Goal: Task Accomplishment & Management: Complete application form

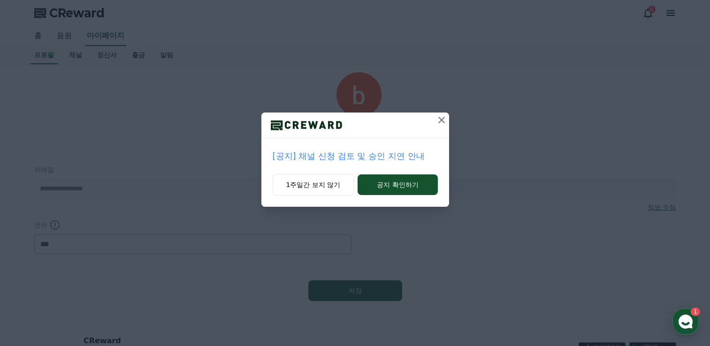
select select "**********"
click at [108, 52] on div "[공지] 채널 신청 검토 및 승인 지연 안내 1주일간 보지 않기 공지 확인하기" at bounding box center [355, 111] width 710 height 222
click at [334, 187] on button "1주일간 보지 않기" at bounding box center [314, 185] width 82 height 22
click at [294, 183] on button "1주일간 보지 않기" at bounding box center [313, 185] width 82 height 22
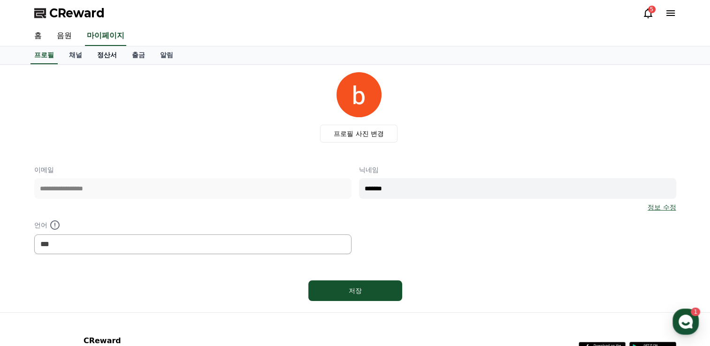
click at [113, 54] on link "정산서" at bounding box center [107, 55] width 35 height 18
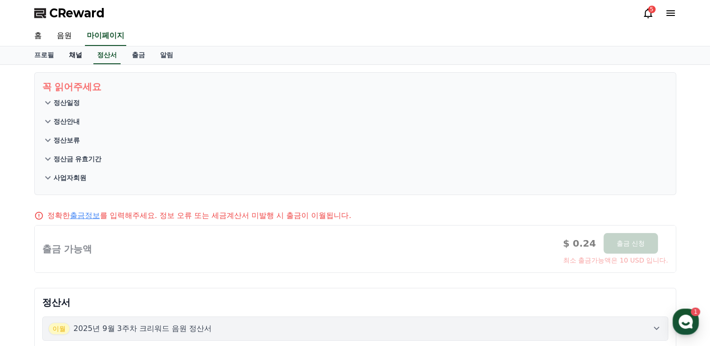
click at [74, 55] on link "채널" at bounding box center [75, 55] width 28 height 18
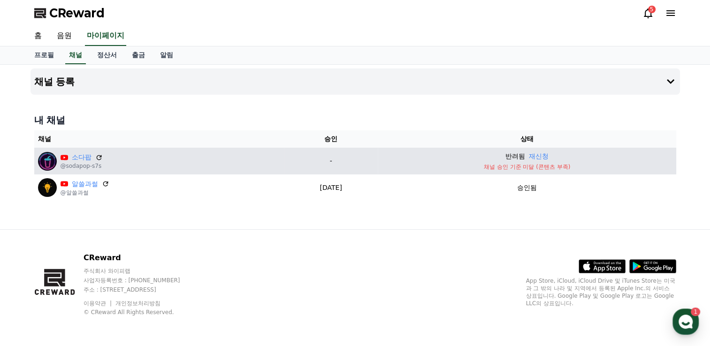
click at [524, 168] on p "채널 승인 기준 미달 (콘텐츠 부족)" at bounding box center [526, 167] width 290 height 8
click at [336, 163] on p "-" at bounding box center [331, 161] width 87 height 10
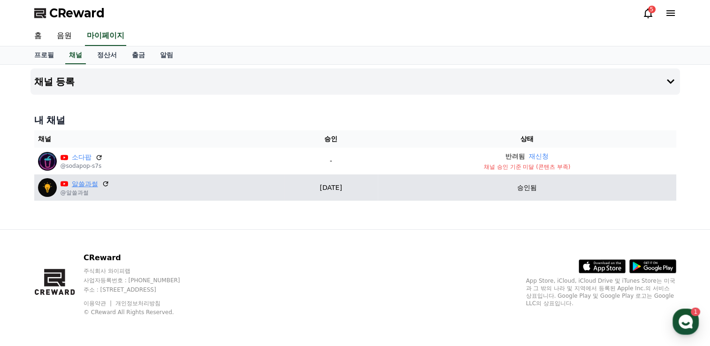
click at [82, 182] on link "알쓸과썰" at bounding box center [85, 184] width 26 height 10
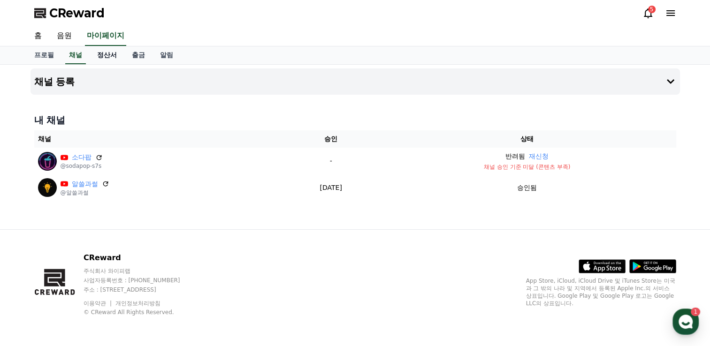
click at [99, 57] on link "정산서" at bounding box center [107, 55] width 35 height 18
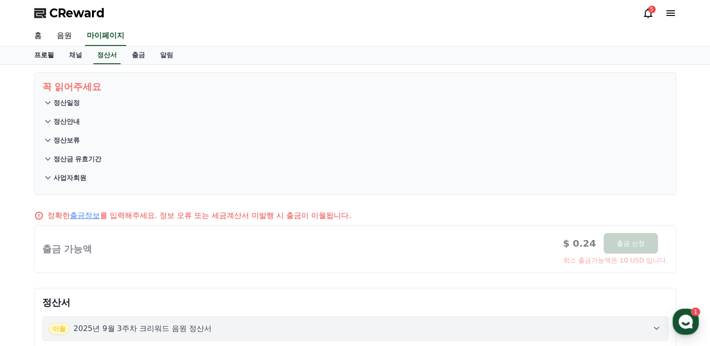
click at [50, 53] on link "프로필" at bounding box center [44, 55] width 35 height 18
select select "**********"
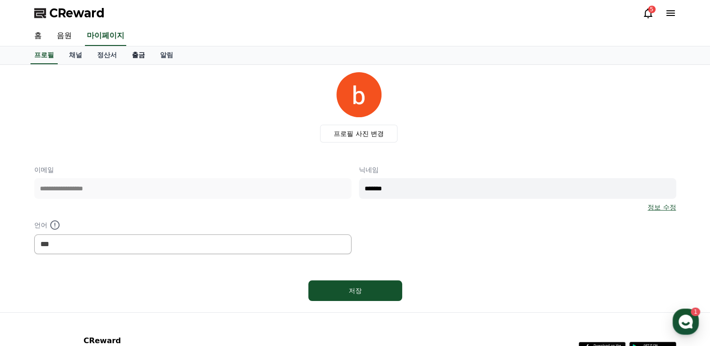
click at [140, 54] on link "출금" at bounding box center [138, 55] width 28 height 18
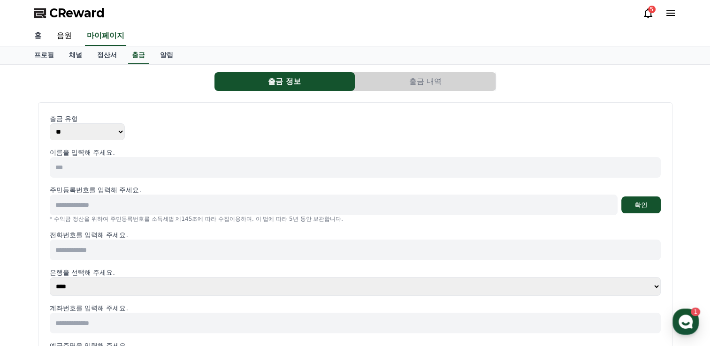
click at [42, 36] on link "홈" at bounding box center [38, 36] width 23 height 20
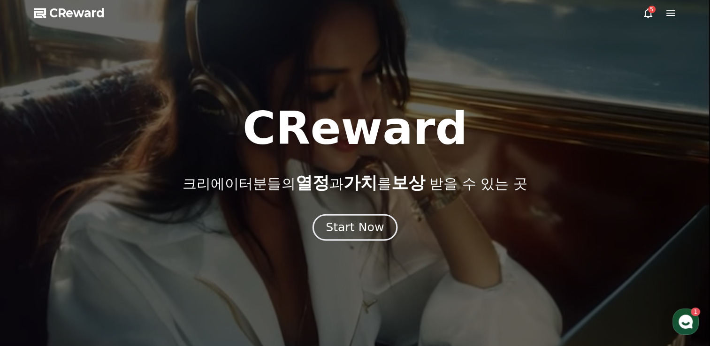
click at [342, 230] on div "Start Now" at bounding box center [355, 228] width 58 height 16
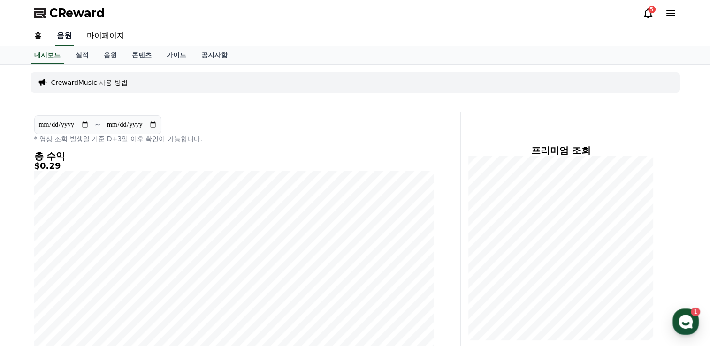
click at [61, 40] on link "음원" at bounding box center [64, 36] width 19 height 20
click at [110, 55] on link "음원" at bounding box center [110, 55] width 28 height 18
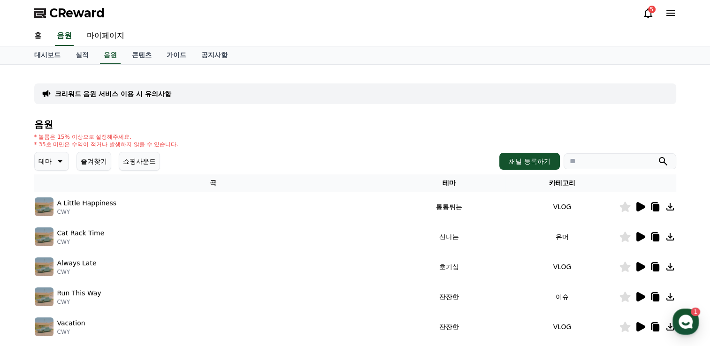
click at [53, 158] on button "테마" at bounding box center [51, 161] width 35 height 19
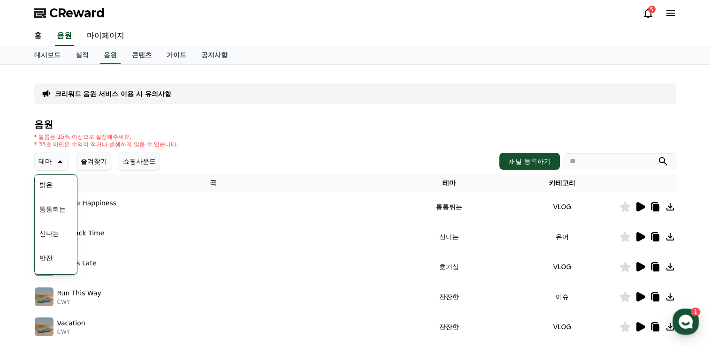
scroll to position [94, 0]
click at [49, 210] on button "통통튀는" at bounding box center [53, 214] width 34 height 21
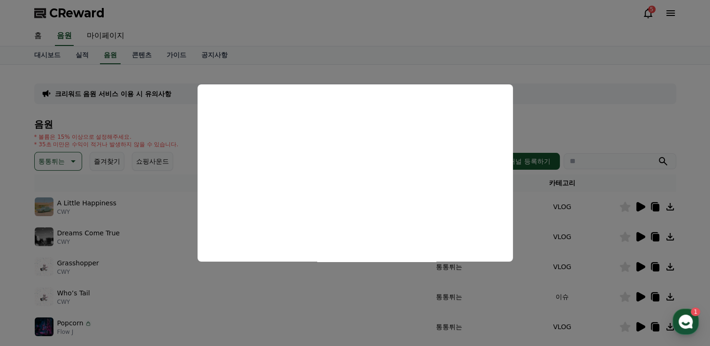
click at [554, 73] on button "close modal" at bounding box center [355, 173] width 710 height 346
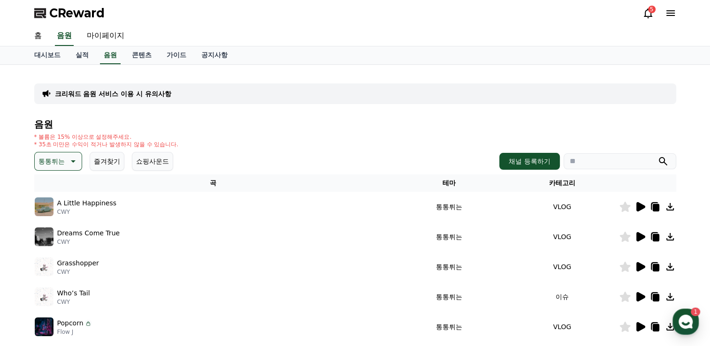
click at [655, 209] on icon at bounding box center [655, 208] width 7 height 8
click at [638, 234] on icon at bounding box center [640, 236] width 9 height 9
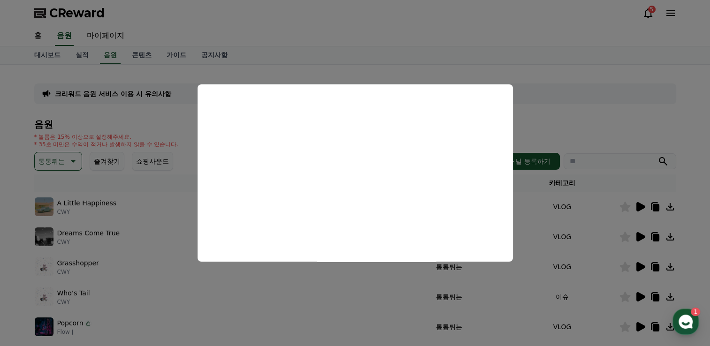
click at [544, 95] on button "close modal" at bounding box center [355, 173] width 710 height 346
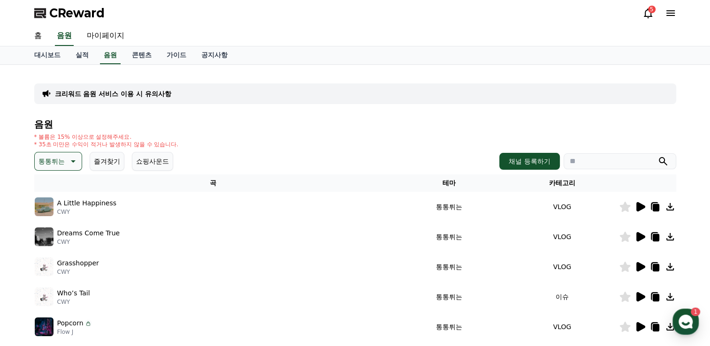
click at [638, 264] on icon at bounding box center [640, 266] width 9 height 9
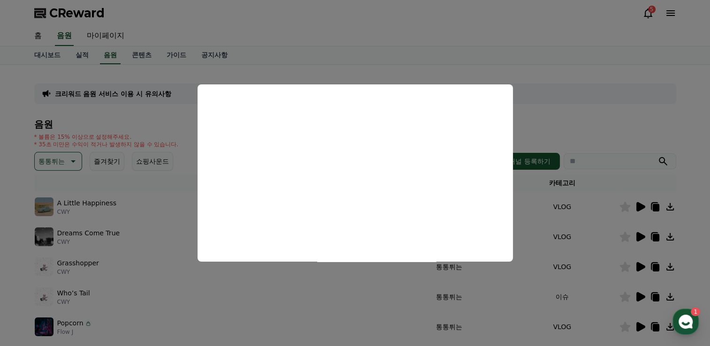
click at [610, 112] on button "close modal" at bounding box center [355, 173] width 710 height 346
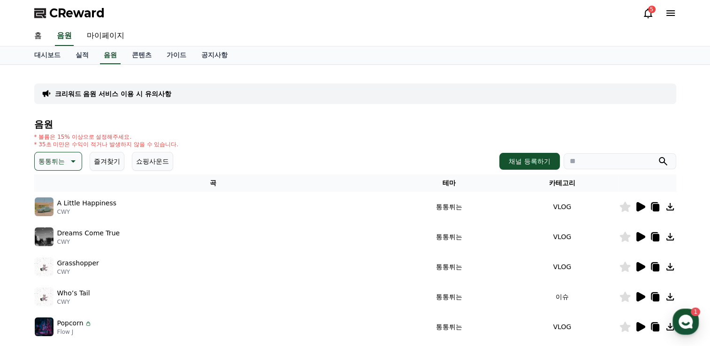
click at [650, 265] on icon at bounding box center [654, 266] width 11 height 11
click at [213, 23] on div "CReward 5" at bounding box center [355, 13] width 657 height 26
click at [178, 53] on link "가이드" at bounding box center [176, 55] width 35 height 18
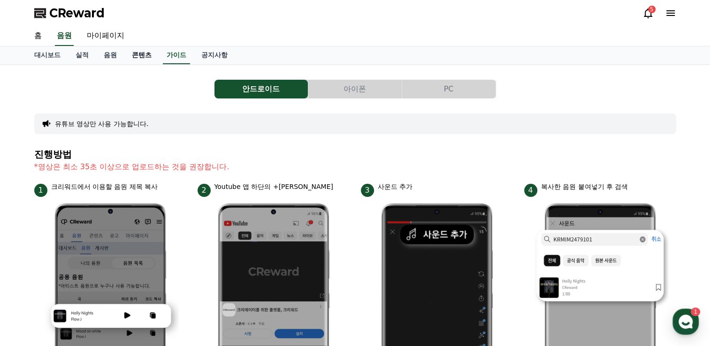
click at [147, 57] on link "콘텐츠" at bounding box center [141, 55] width 35 height 18
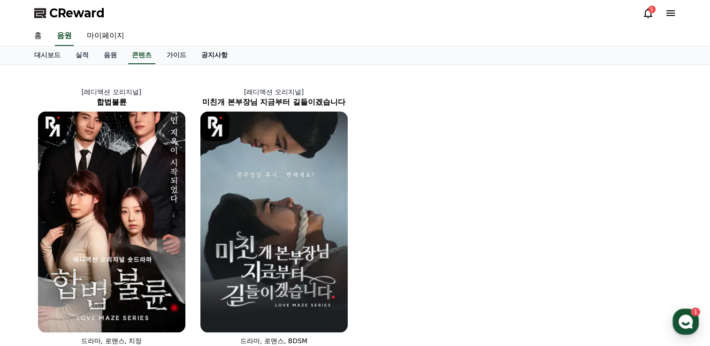
click at [216, 53] on link "공지사항" at bounding box center [214, 55] width 41 height 18
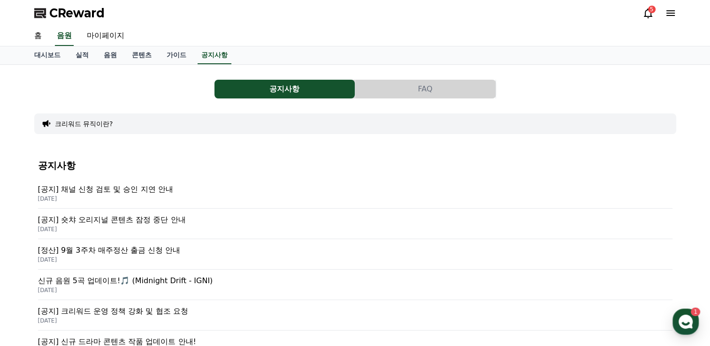
click at [135, 192] on p "[공지] 채널 신청 검토 및 승인 지연 안내" at bounding box center [355, 189] width 634 height 11
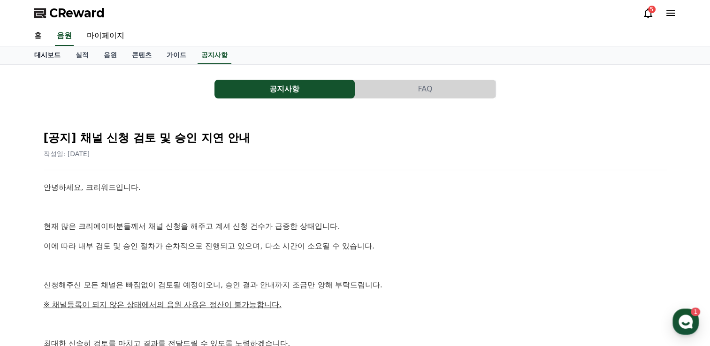
click at [52, 56] on link "대시보드" at bounding box center [47, 55] width 41 height 18
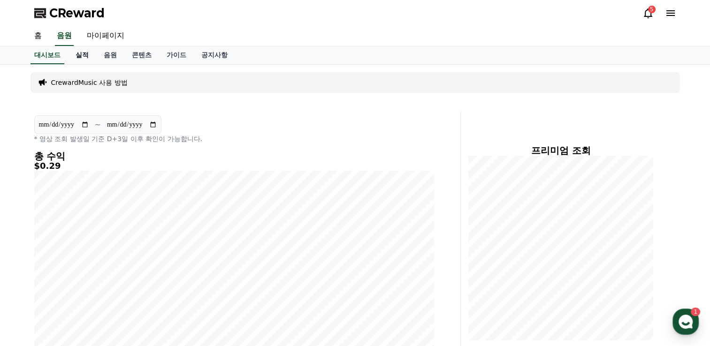
click at [84, 55] on link "실적" at bounding box center [82, 55] width 28 height 18
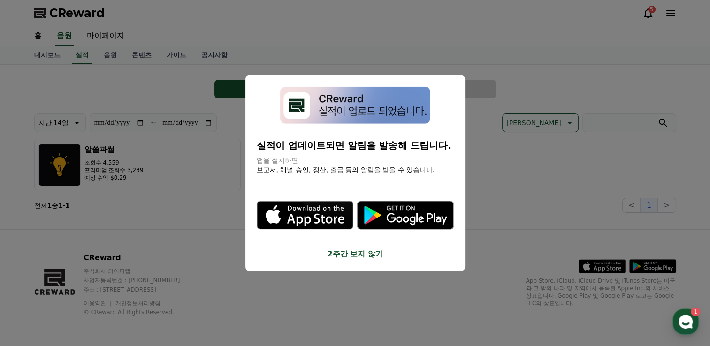
click at [558, 189] on button "close modal" at bounding box center [355, 173] width 710 height 346
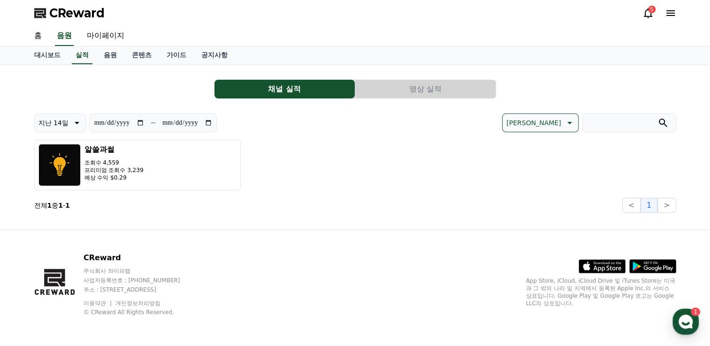
click at [389, 91] on button "영상 실적" at bounding box center [425, 89] width 140 height 19
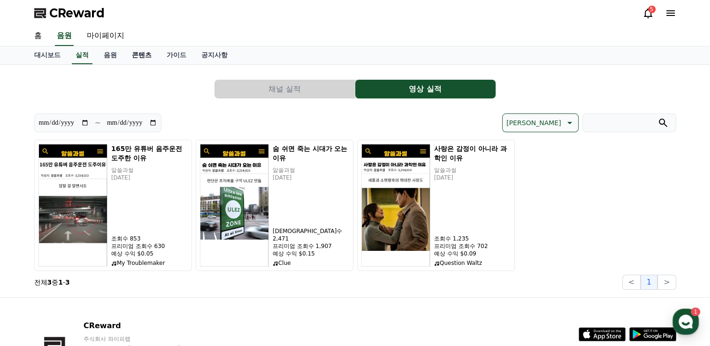
click at [129, 52] on link "콘텐츠" at bounding box center [141, 55] width 35 height 18
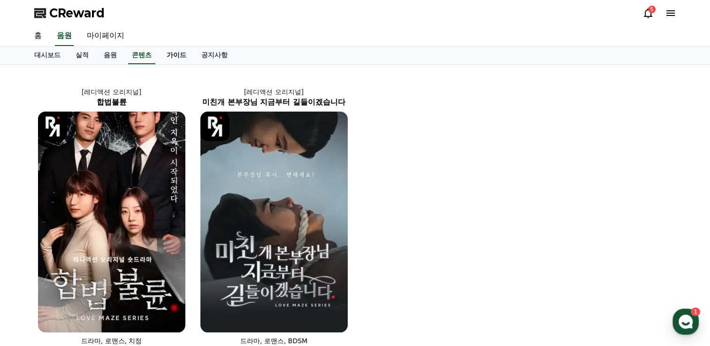
click at [174, 53] on link "가이드" at bounding box center [176, 55] width 35 height 18
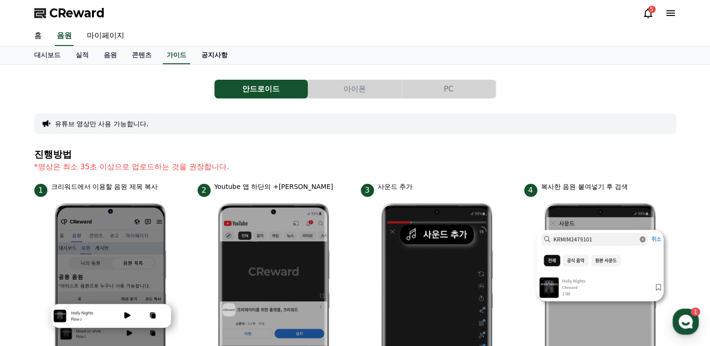
click at [217, 59] on link "공지사항" at bounding box center [214, 55] width 41 height 18
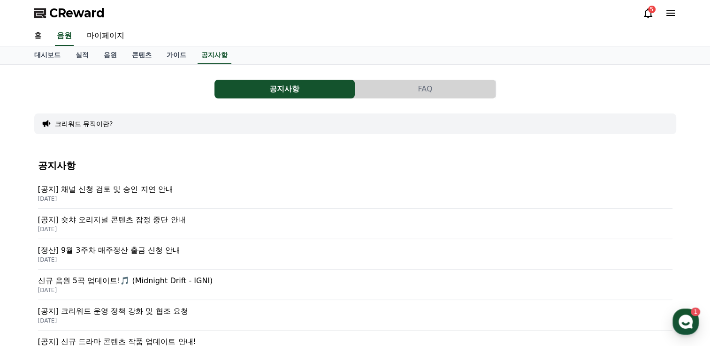
click at [84, 128] on button "크리워드 뮤직이란?" at bounding box center [84, 123] width 58 height 9
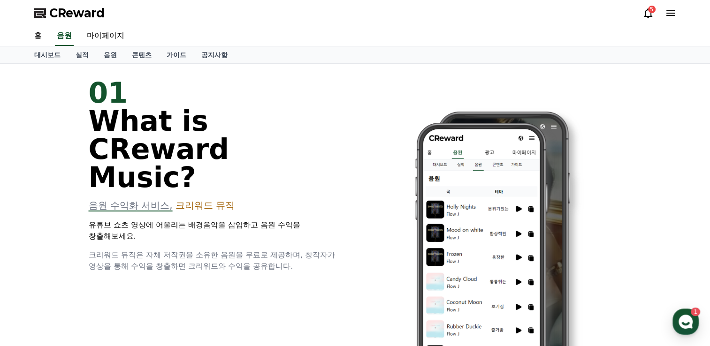
click at [88, 16] on span "CReward" at bounding box center [76, 13] width 55 height 15
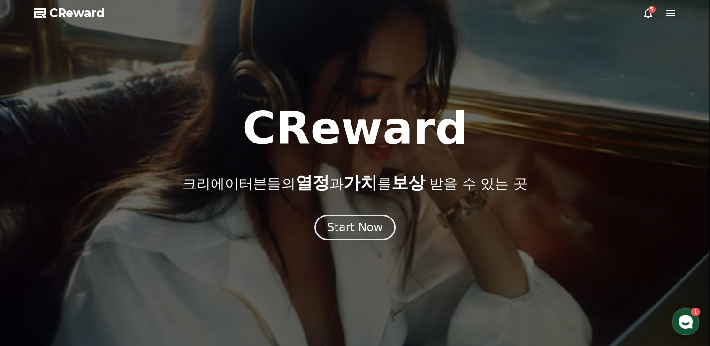
click at [669, 11] on icon at bounding box center [670, 13] width 11 height 11
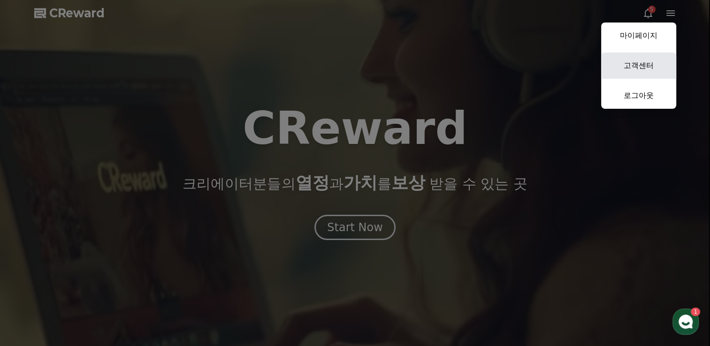
click at [664, 64] on link "고객센터" at bounding box center [638, 66] width 75 height 26
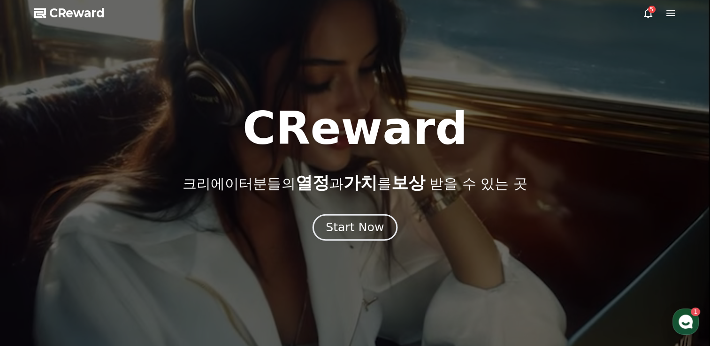
click at [348, 233] on div "Start Now" at bounding box center [355, 228] width 58 height 16
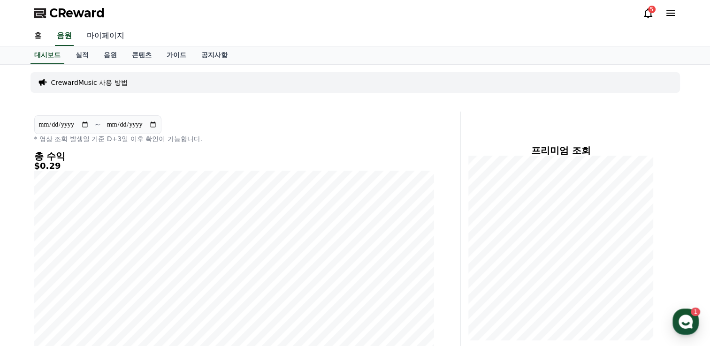
click at [108, 35] on link "마이페이지" at bounding box center [105, 36] width 53 height 20
select select "**********"
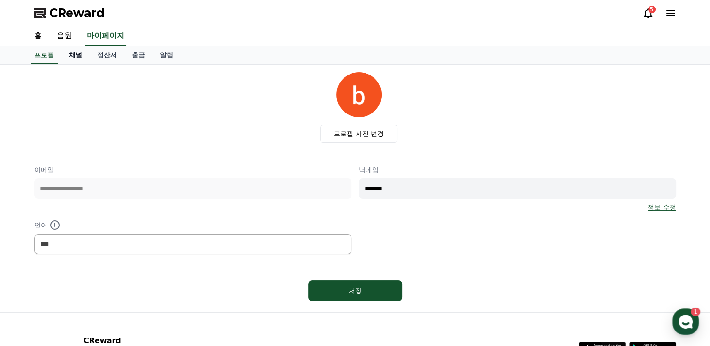
click at [70, 55] on link "채널" at bounding box center [75, 55] width 28 height 18
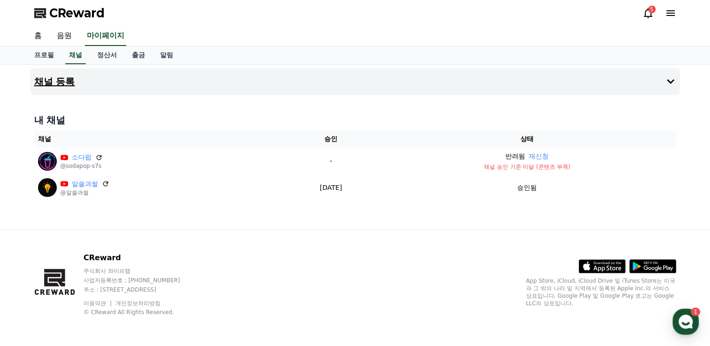
click at [669, 78] on icon at bounding box center [670, 81] width 11 height 11
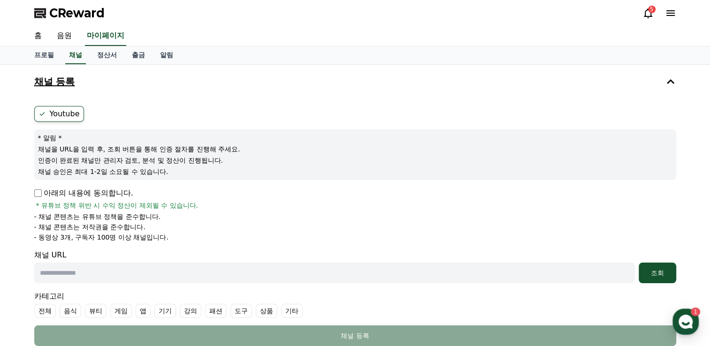
drag, startPoint x: 45, startPoint y: 237, endPoint x: 117, endPoint y: 236, distance: 72.3
click at [117, 236] on p "- 동영상 3개, 구독자 100명 이상 채널입니다." at bounding box center [101, 237] width 134 height 9
click at [129, 235] on p "- 동영상 3개, 구독자 100명 이상 채널입니다." at bounding box center [101, 237] width 134 height 9
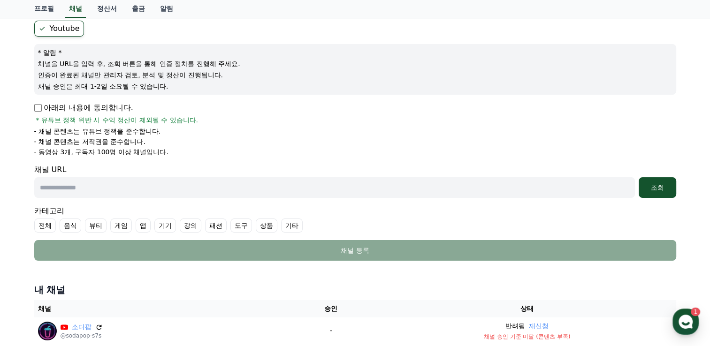
scroll to position [188, 0]
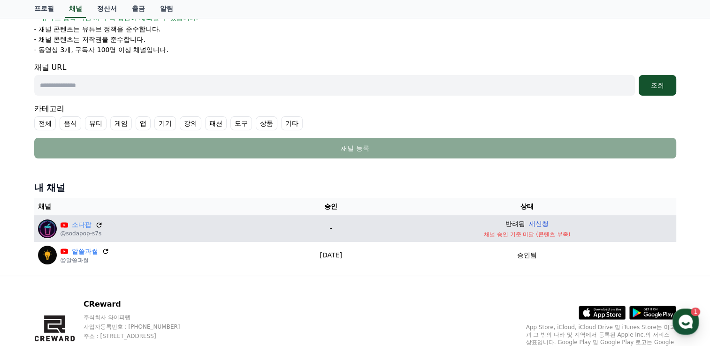
click at [548, 226] on button "재신청" at bounding box center [539, 224] width 20 height 10
